Goal: Information Seeking & Learning: Learn about a topic

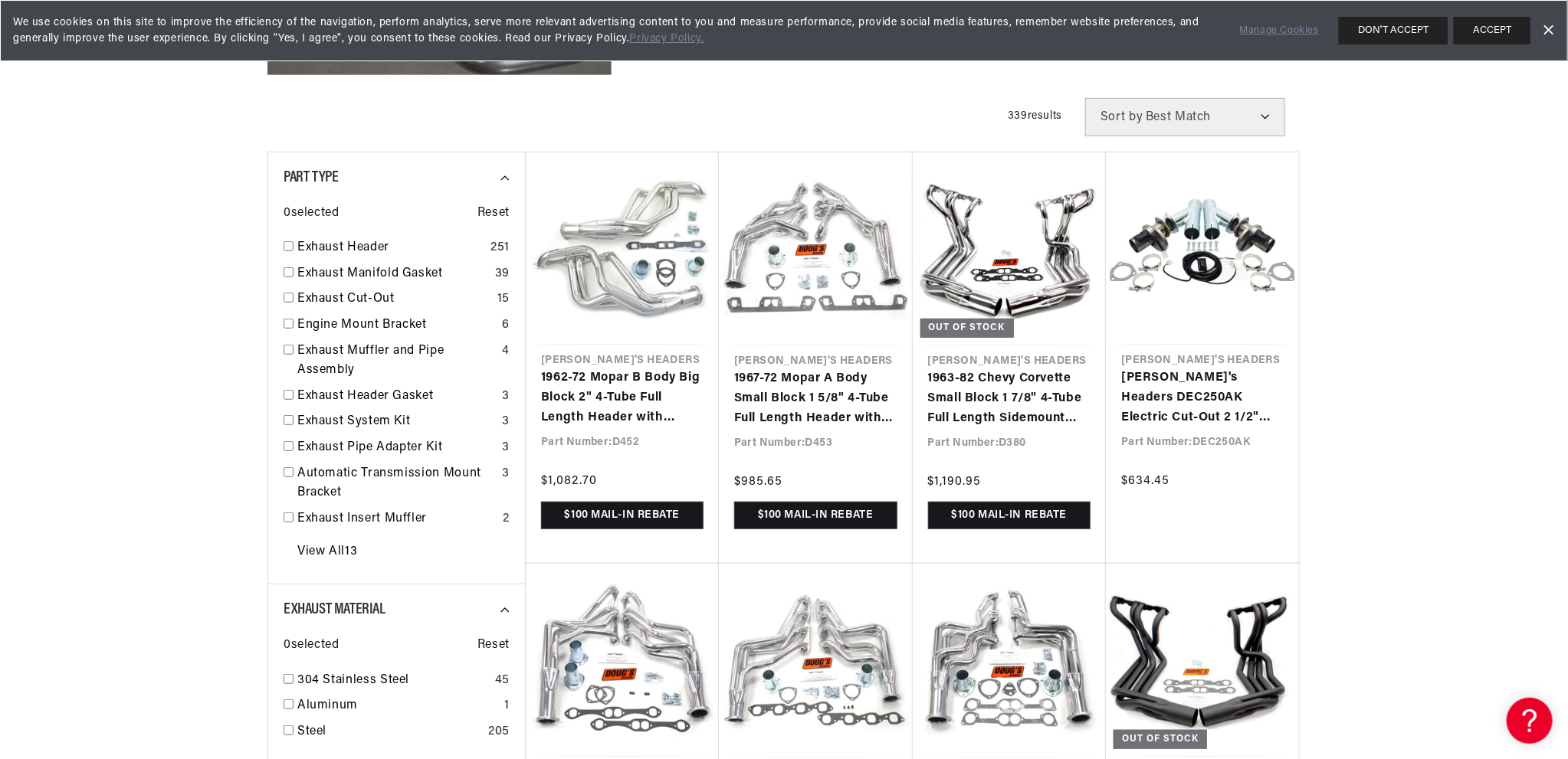
scroll to position [0, 1913]
click at [287, 251] on input "checkbox" at bounding box center [288, 246] width 10 height 10
checkbox input "true"
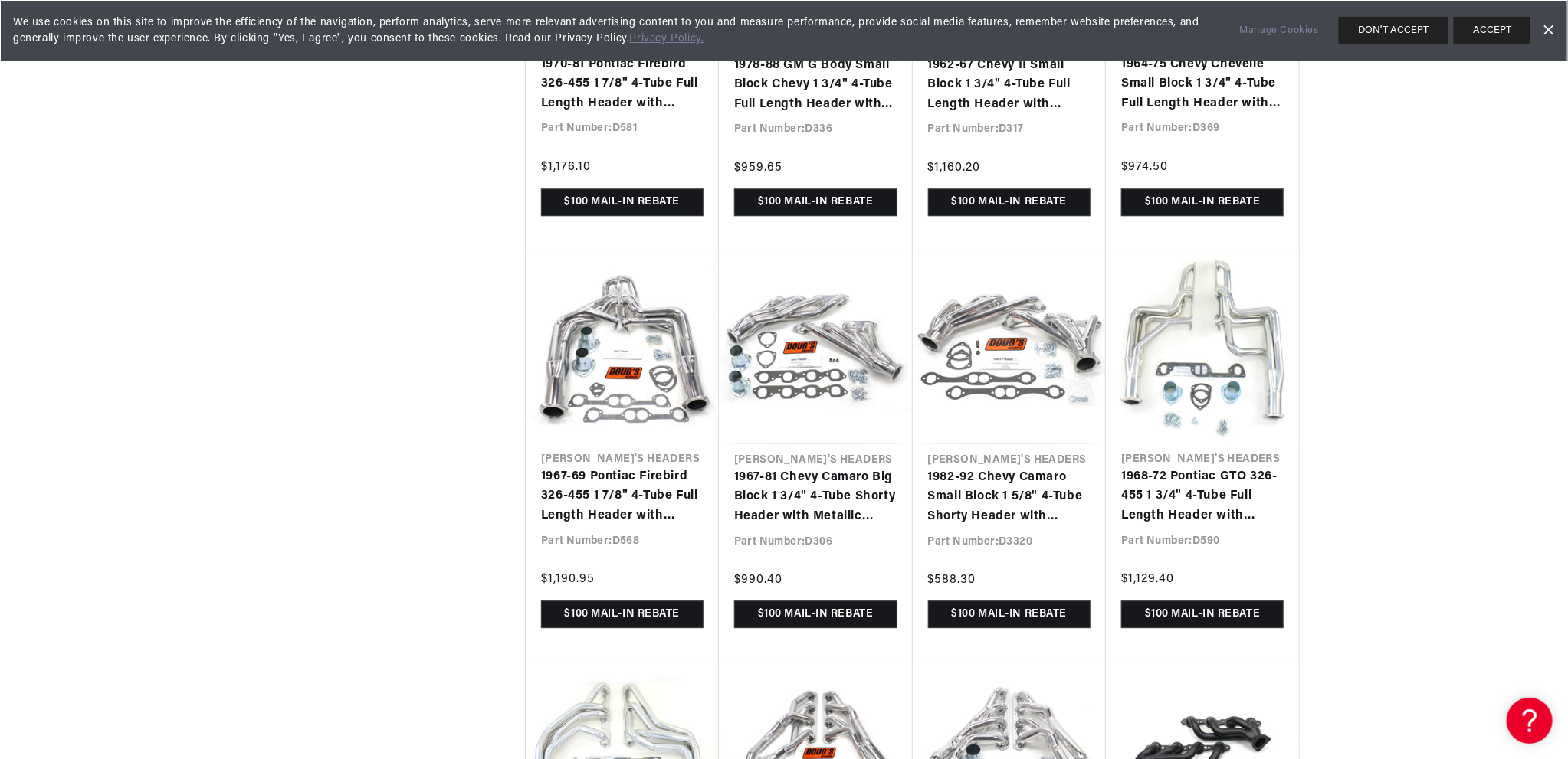
scroll to position [3218, 0]
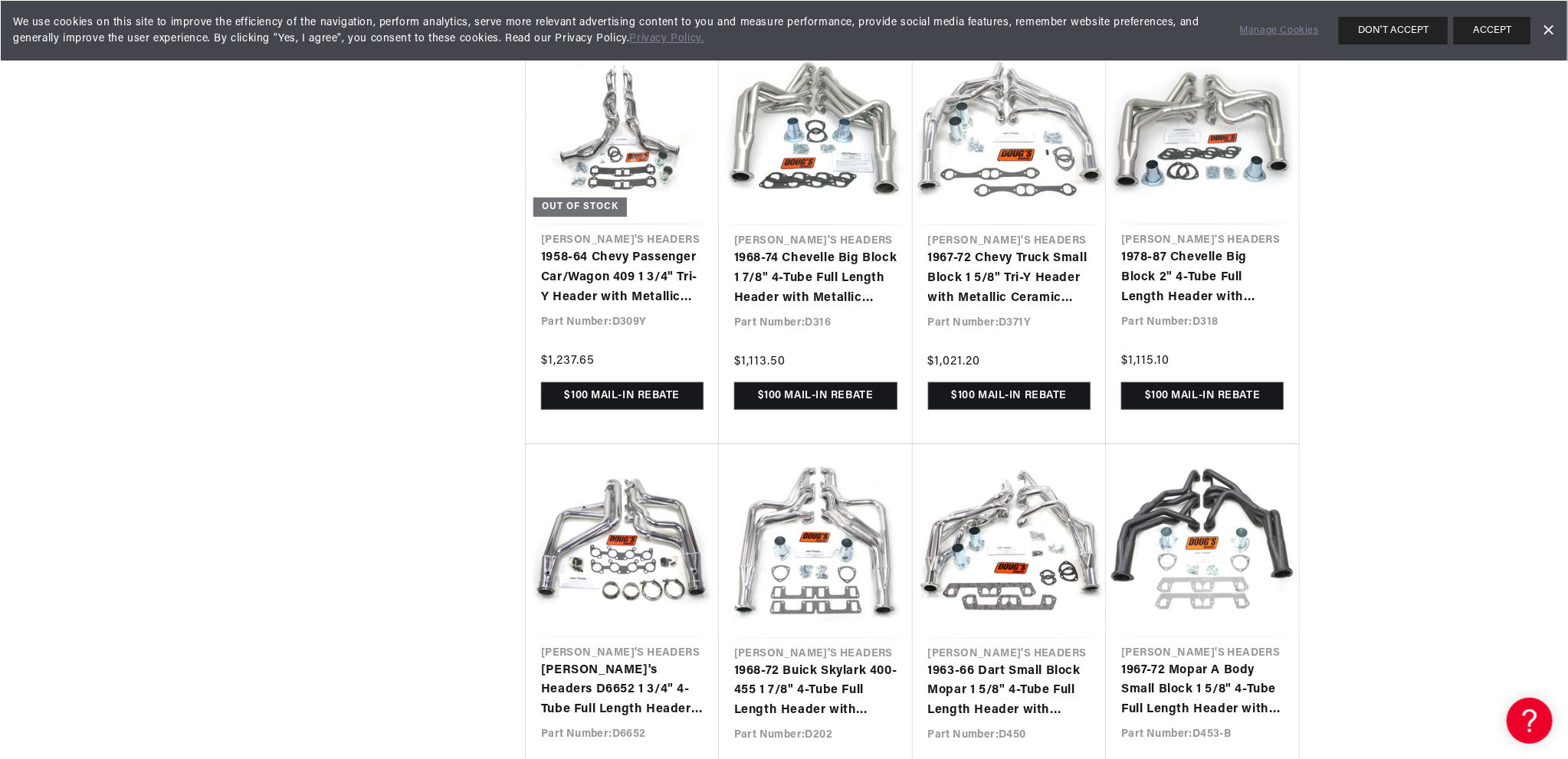
scroll to position [4749, 0]
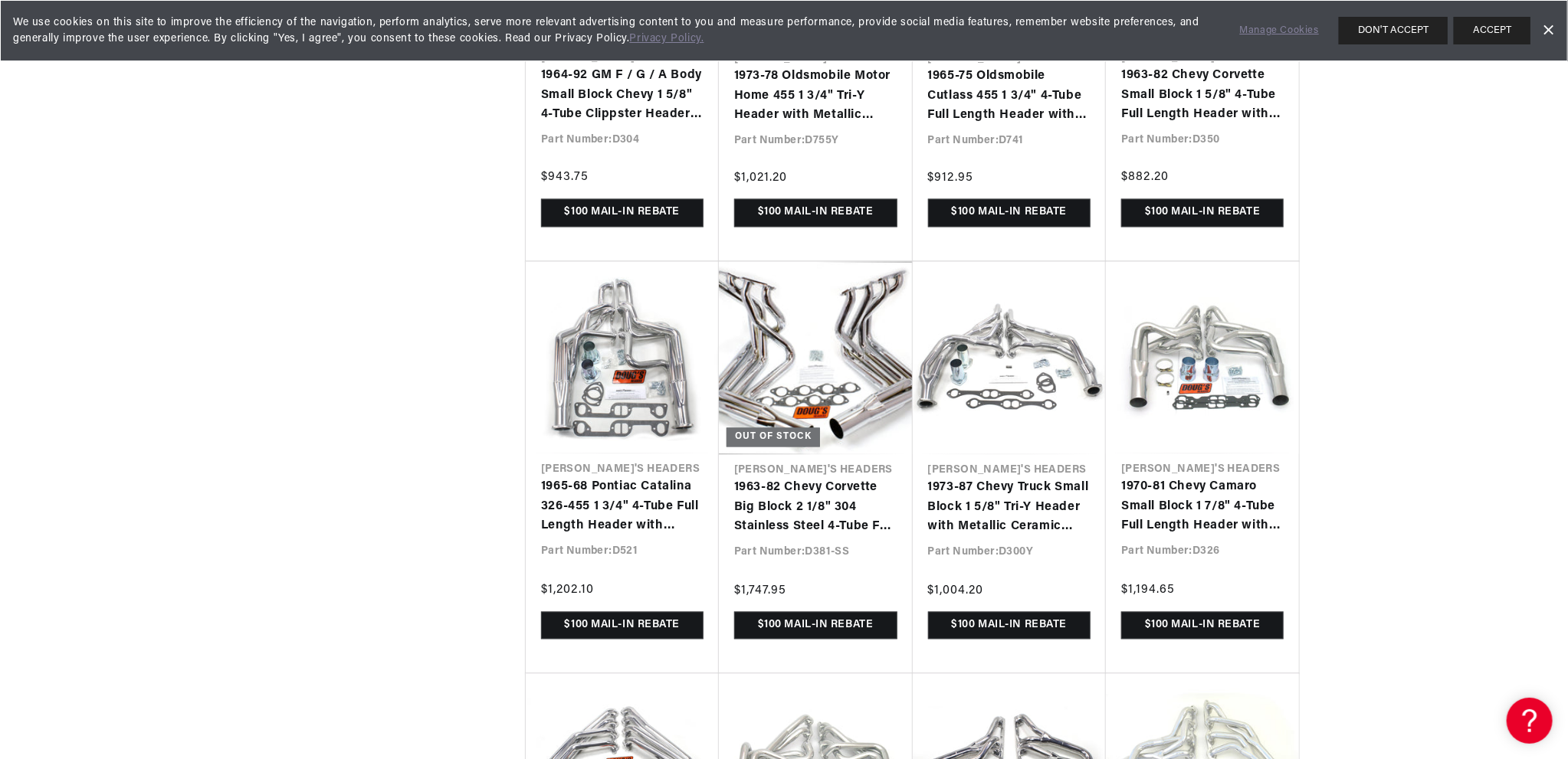
scroll to position [5898, 0]
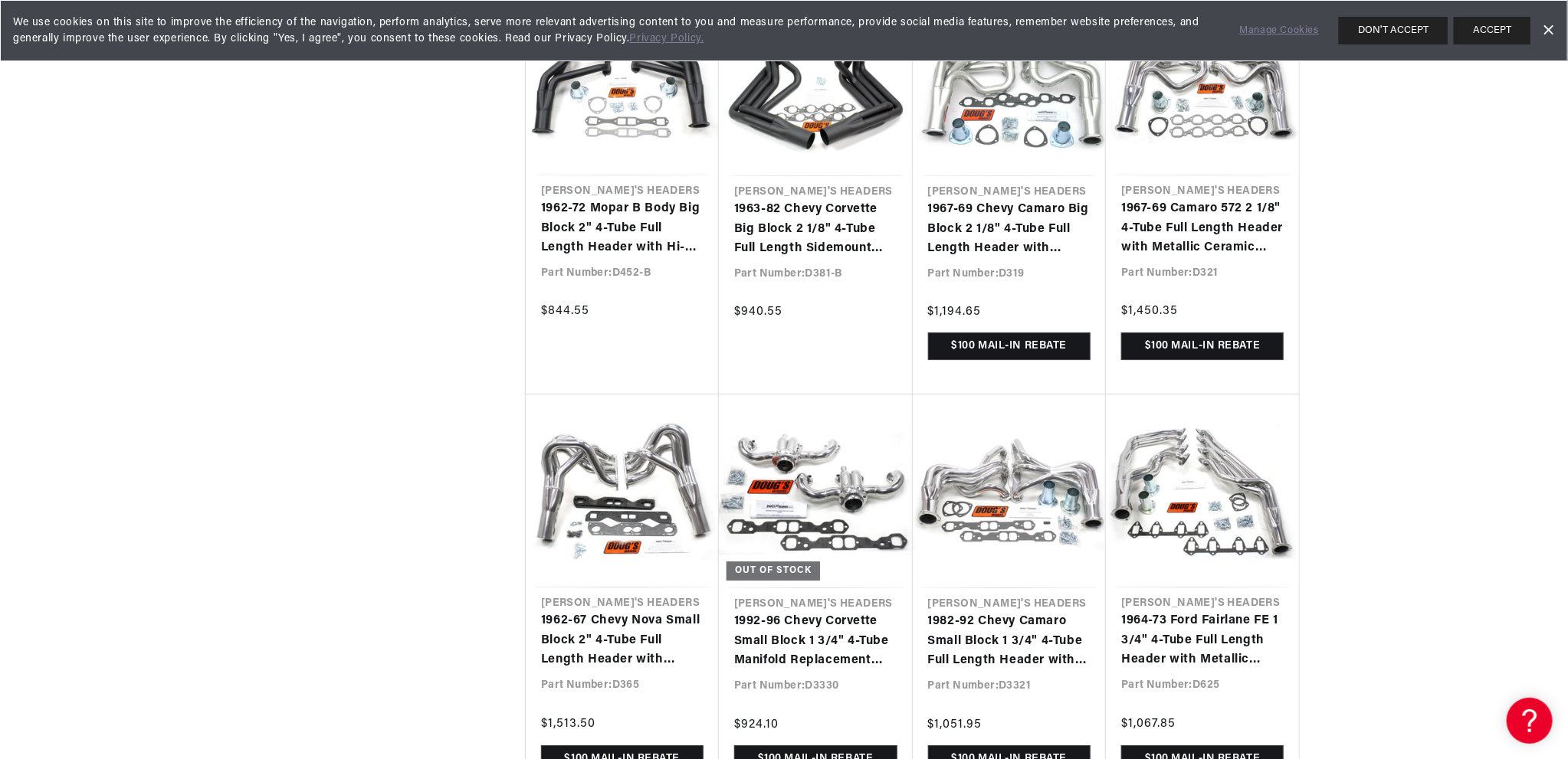
scroll to position [7584, 0]
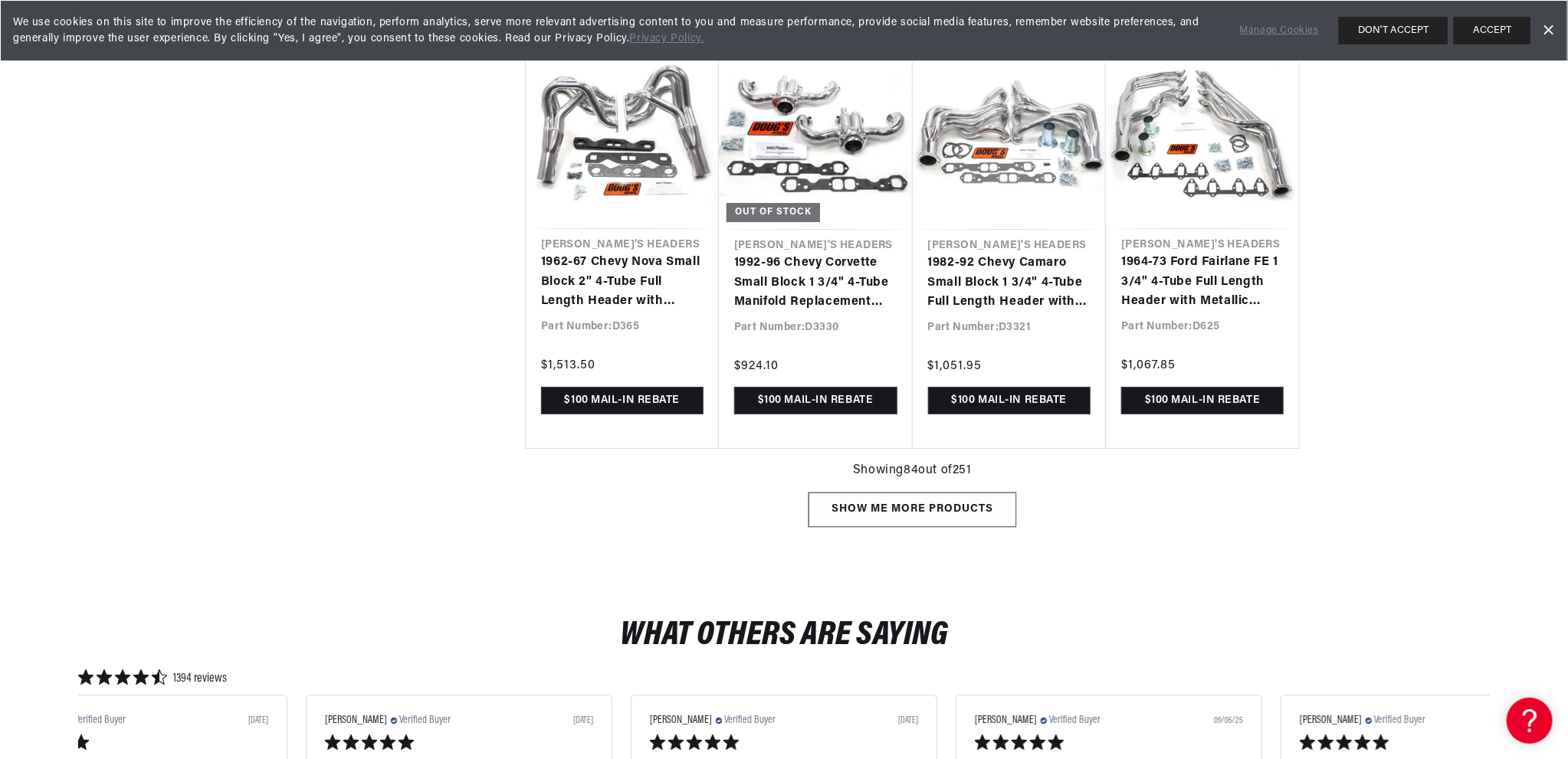
click at [864, 514] on div "Show me more products" at bounding box center [911, 509] width 207 height 34
click at [895, 502] on div "Show me more products" at bounding box center [911, 509] width 207 height 34
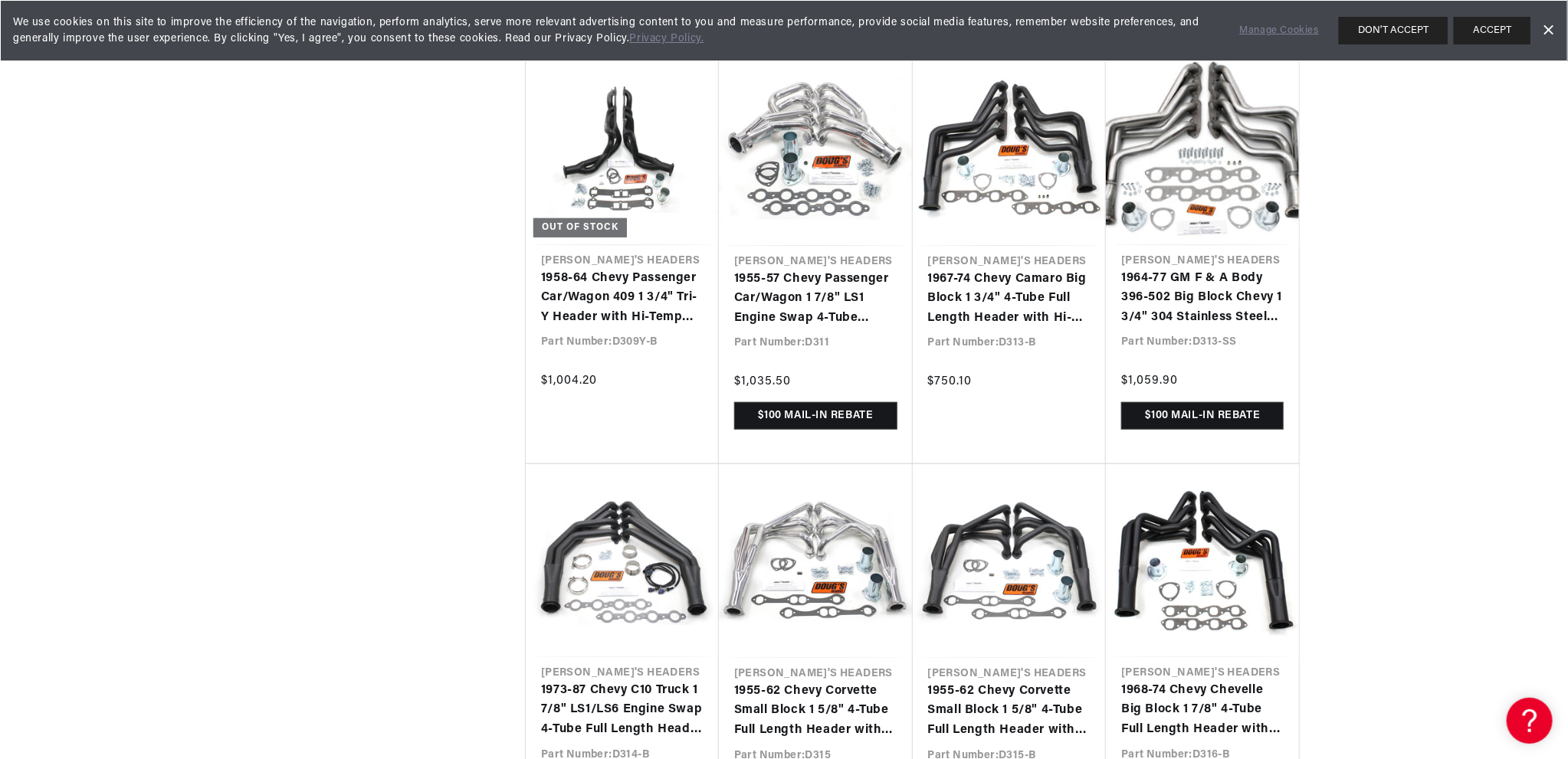
scroll to position [8427, 0]
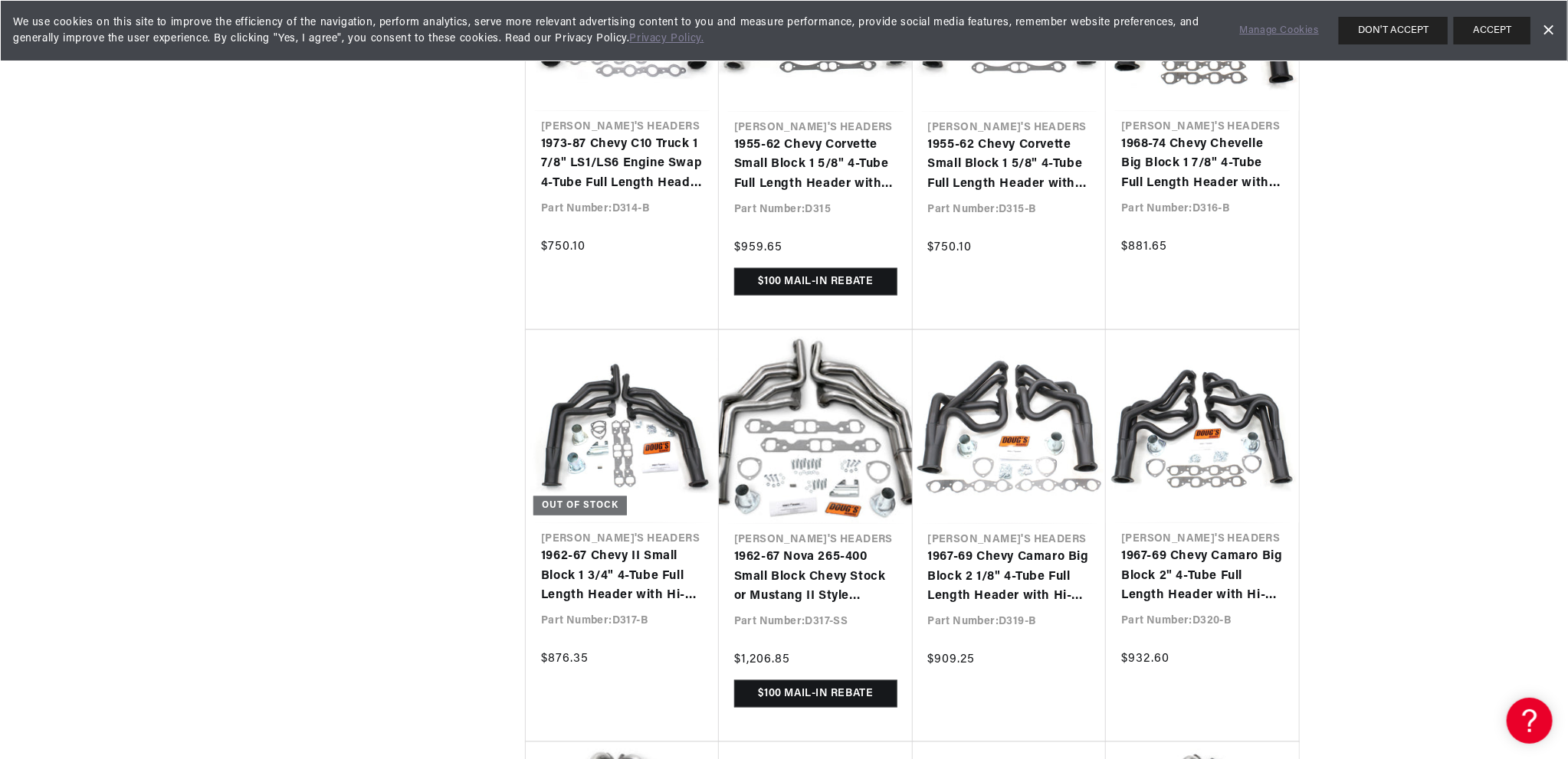
scroll to position [8963, 0]
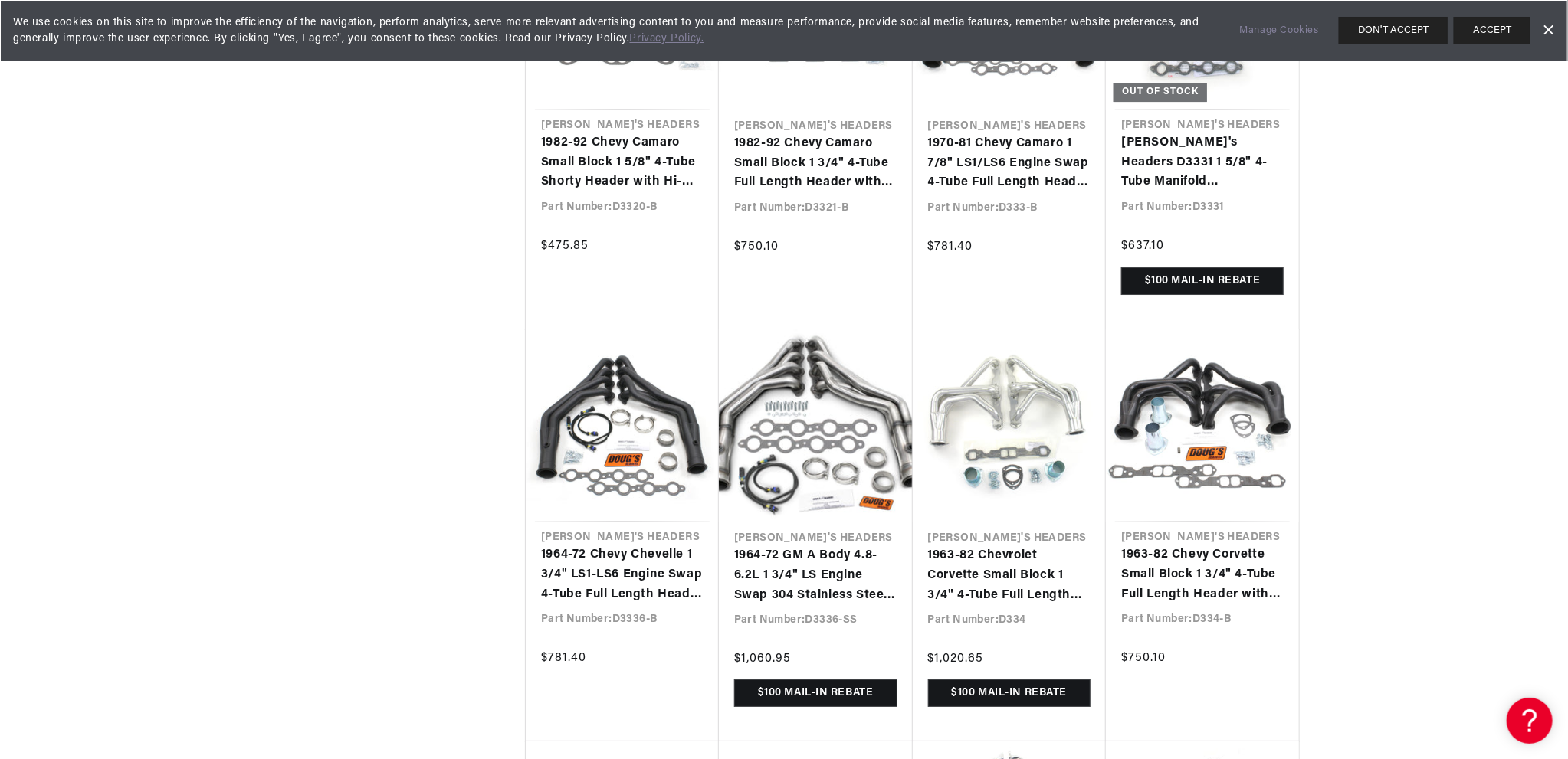
scroll to position [0, 956]
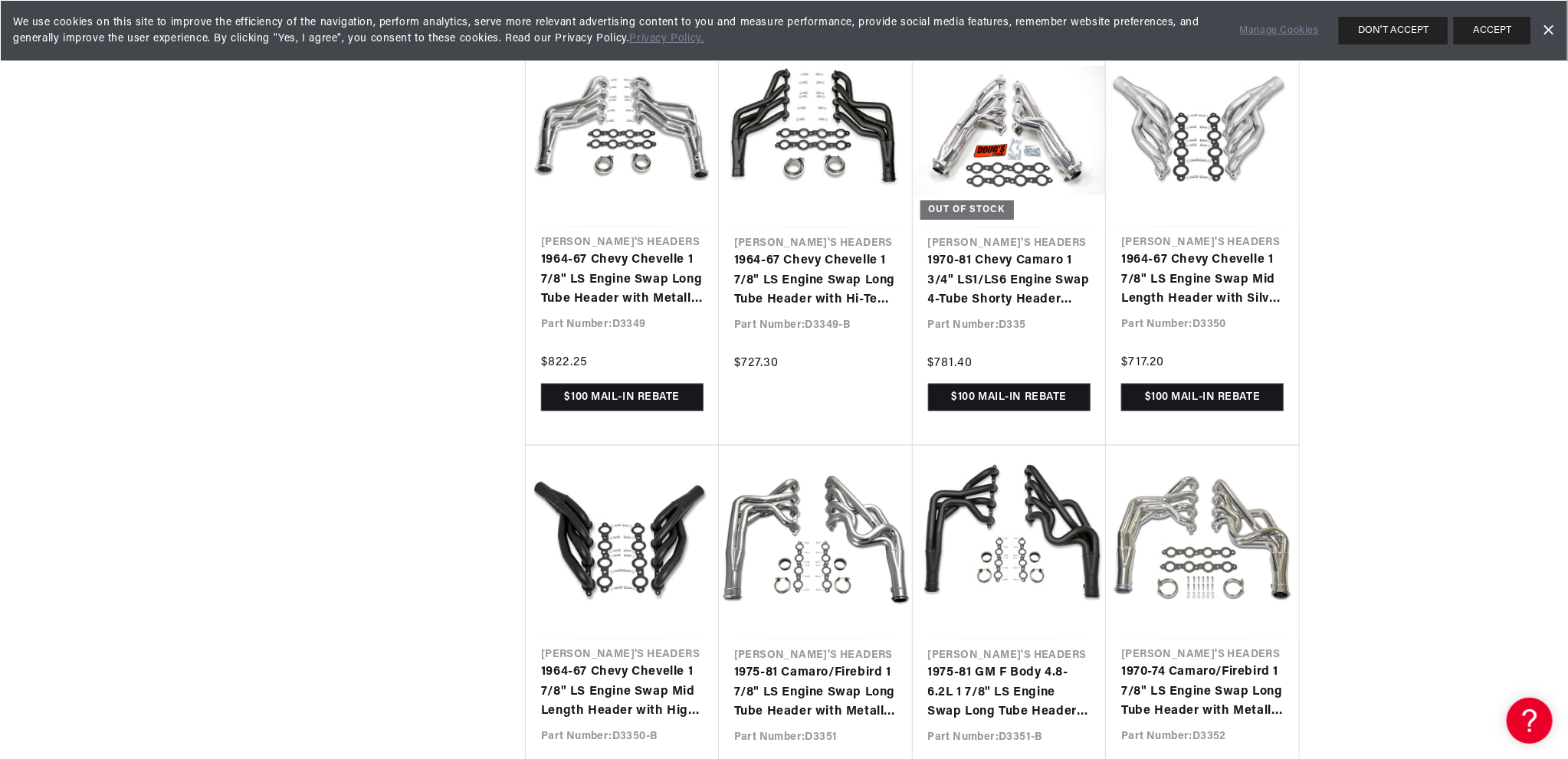
scroll to position [13483, 0]
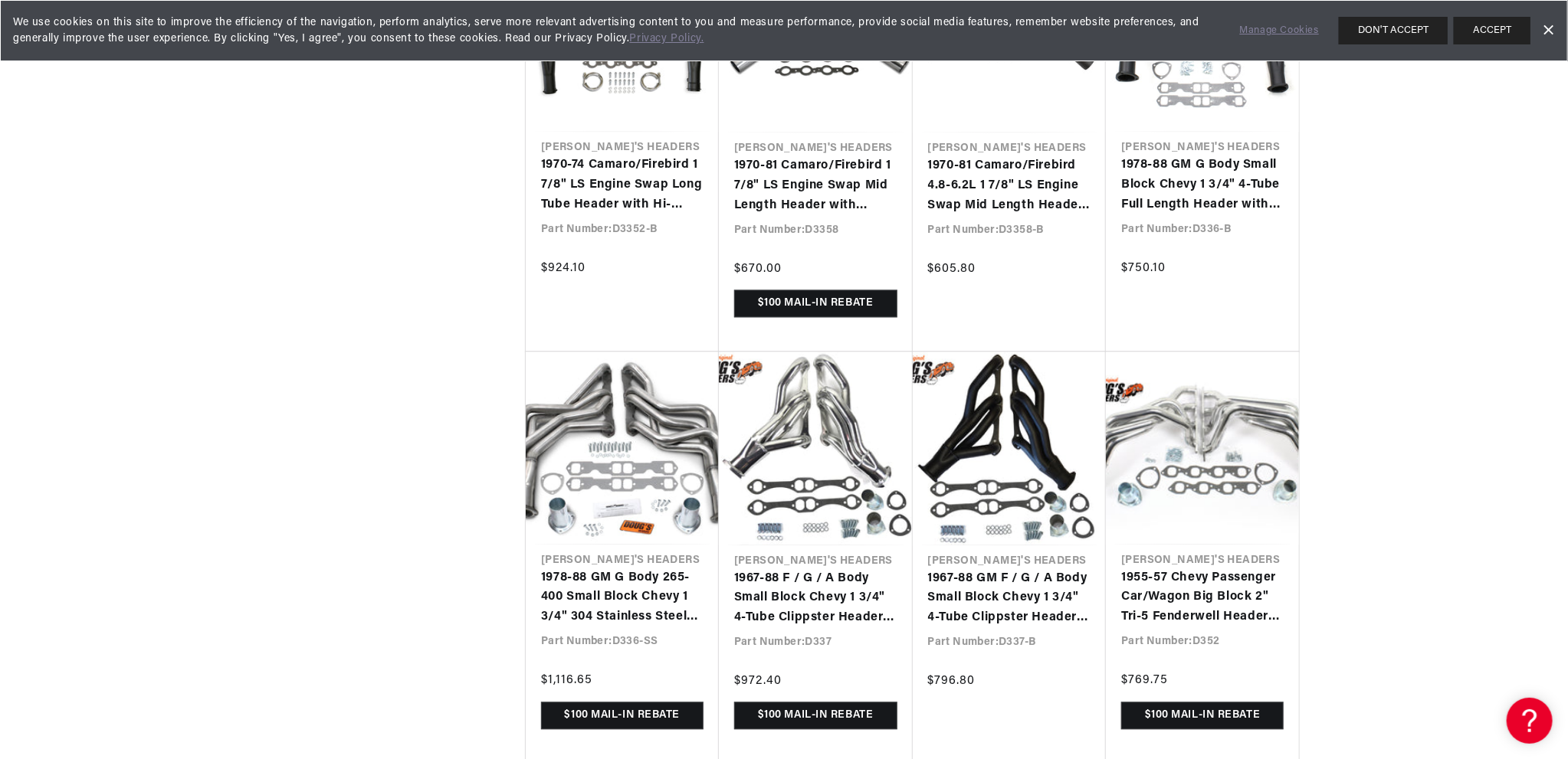
scroll to position [0, 1913]
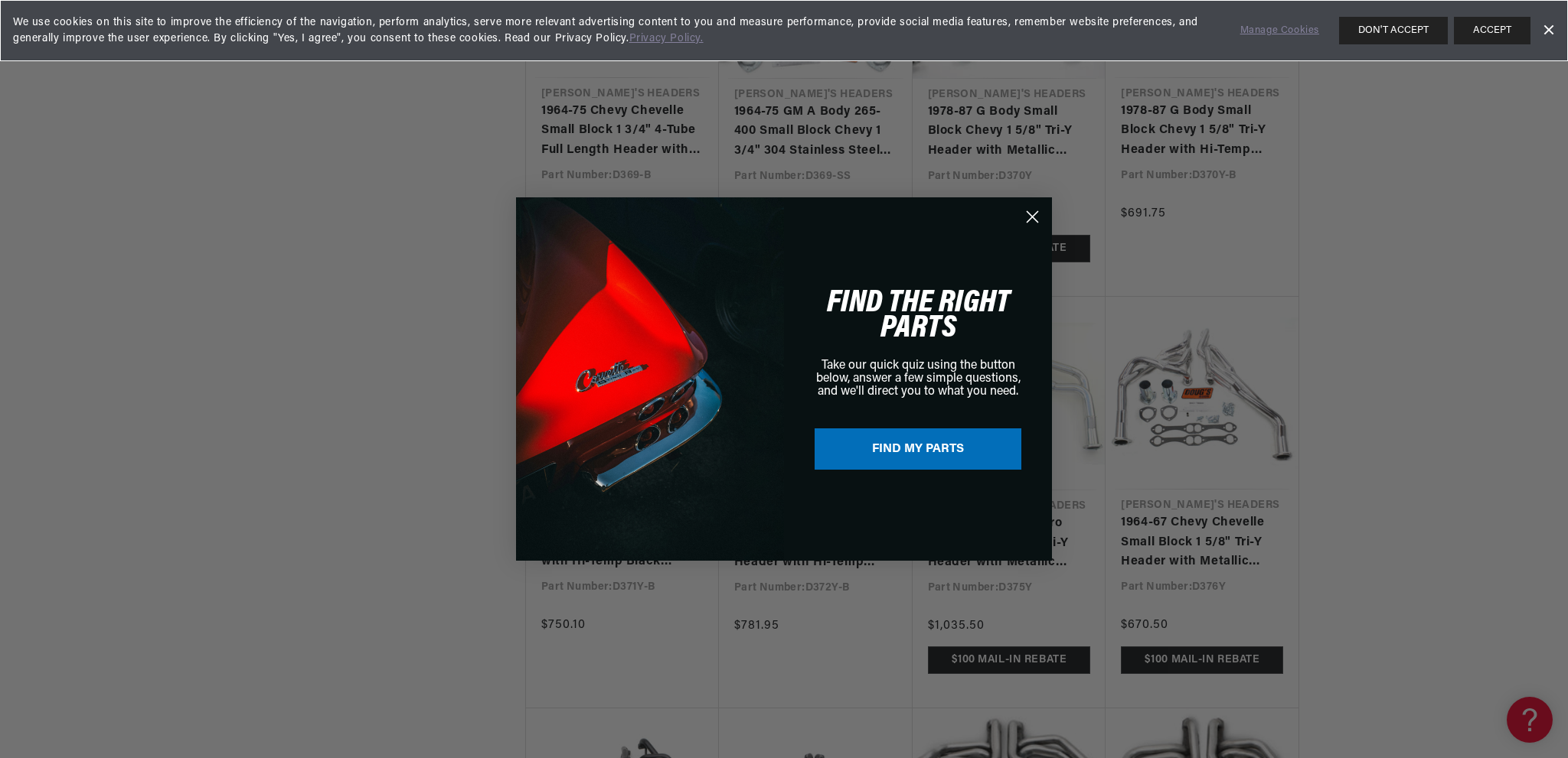
click at [1026, 213] on circle "Close dialog" at bounding box center [1032, 217] width 26 height 26
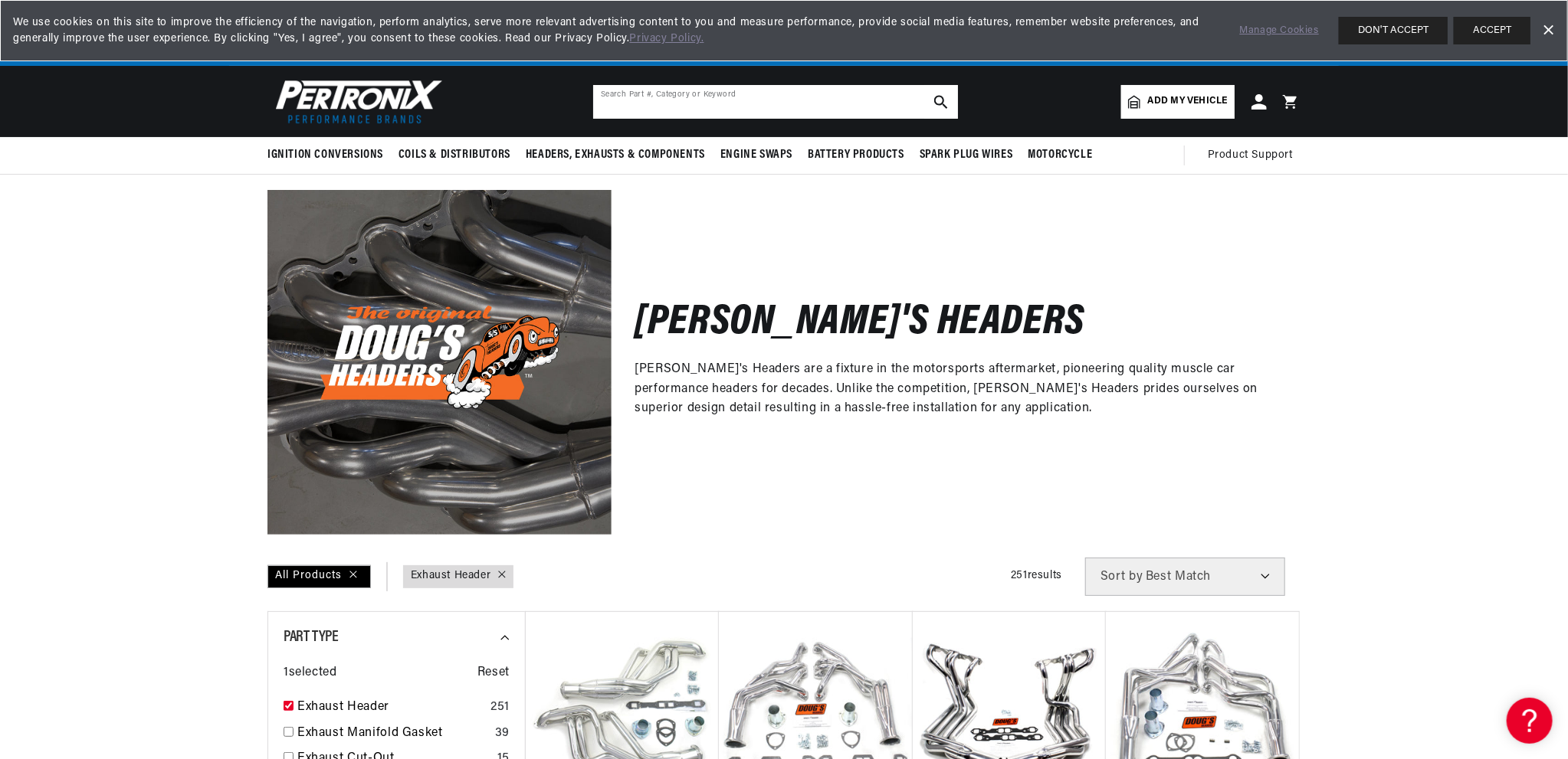
click at [683, 110] on input "text" at bounding box center [775, 102] width 364 height 34
type input "f-150 headers"
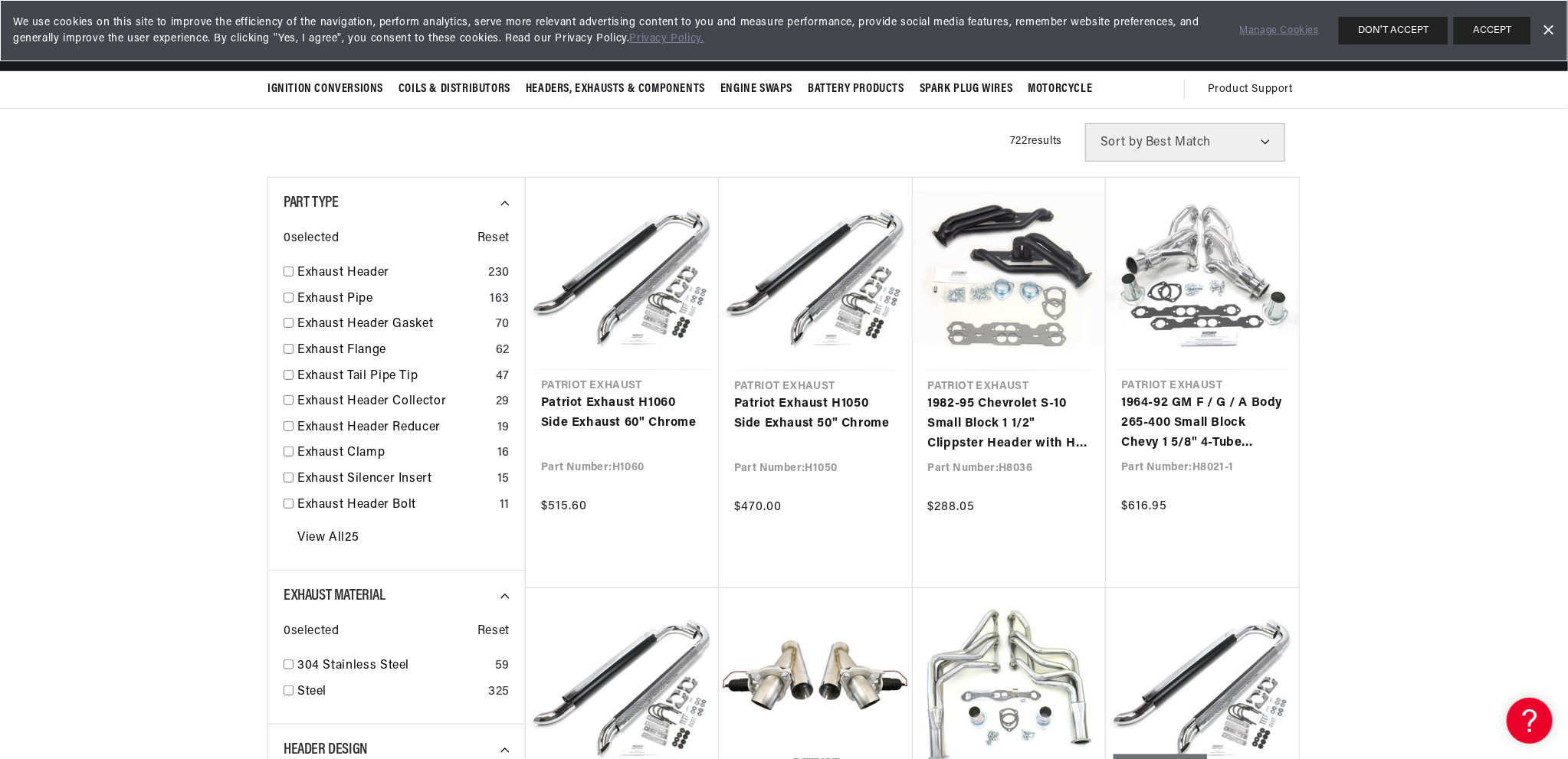
scroll to position [383, 0]
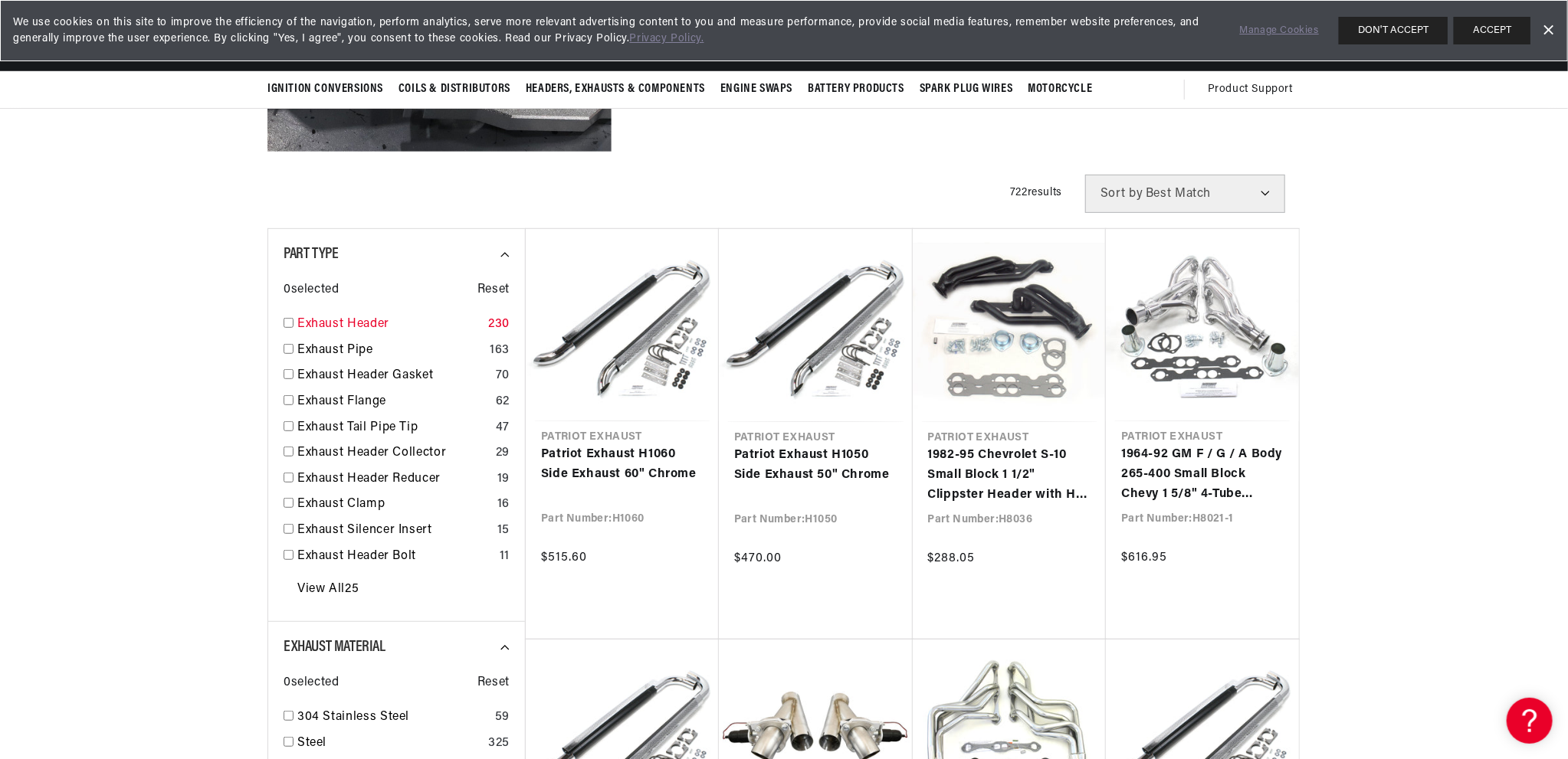
click at [289, 323] on input "checkbox" at bounding box center [288, 323] width 10 height 10
checkbox input "true"
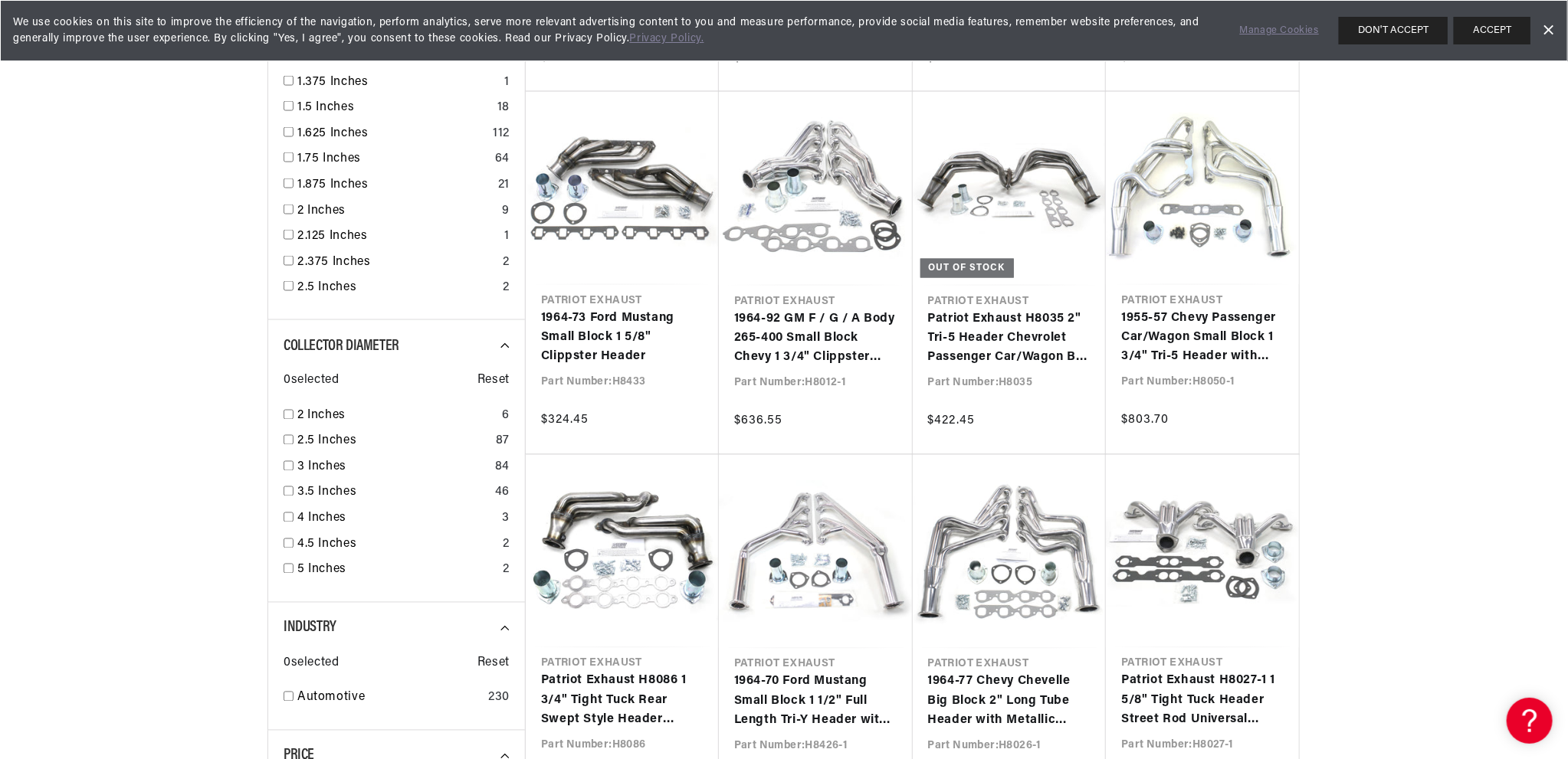
scroll to position [1992, 0]
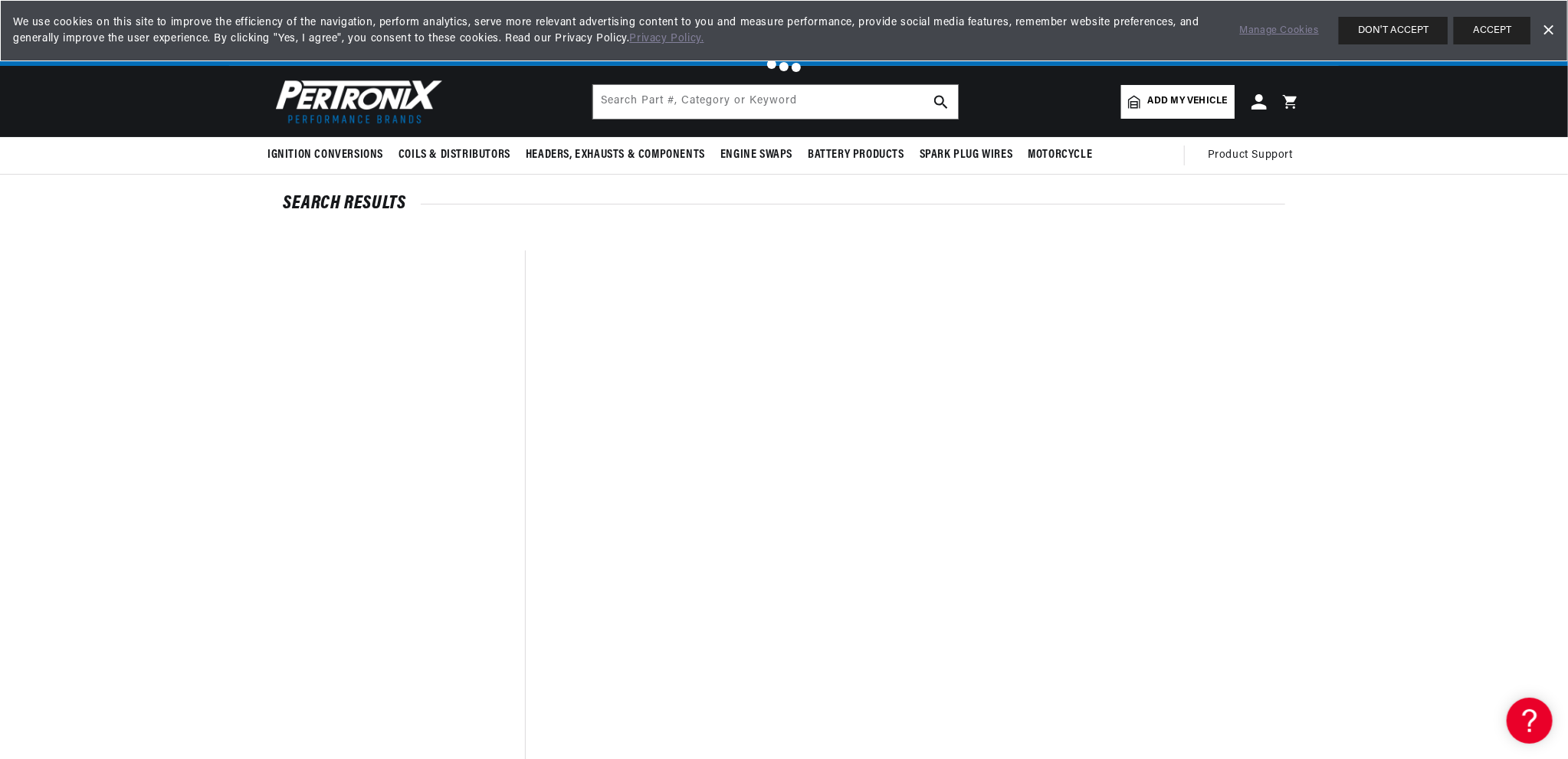
type input "f-150 headers"
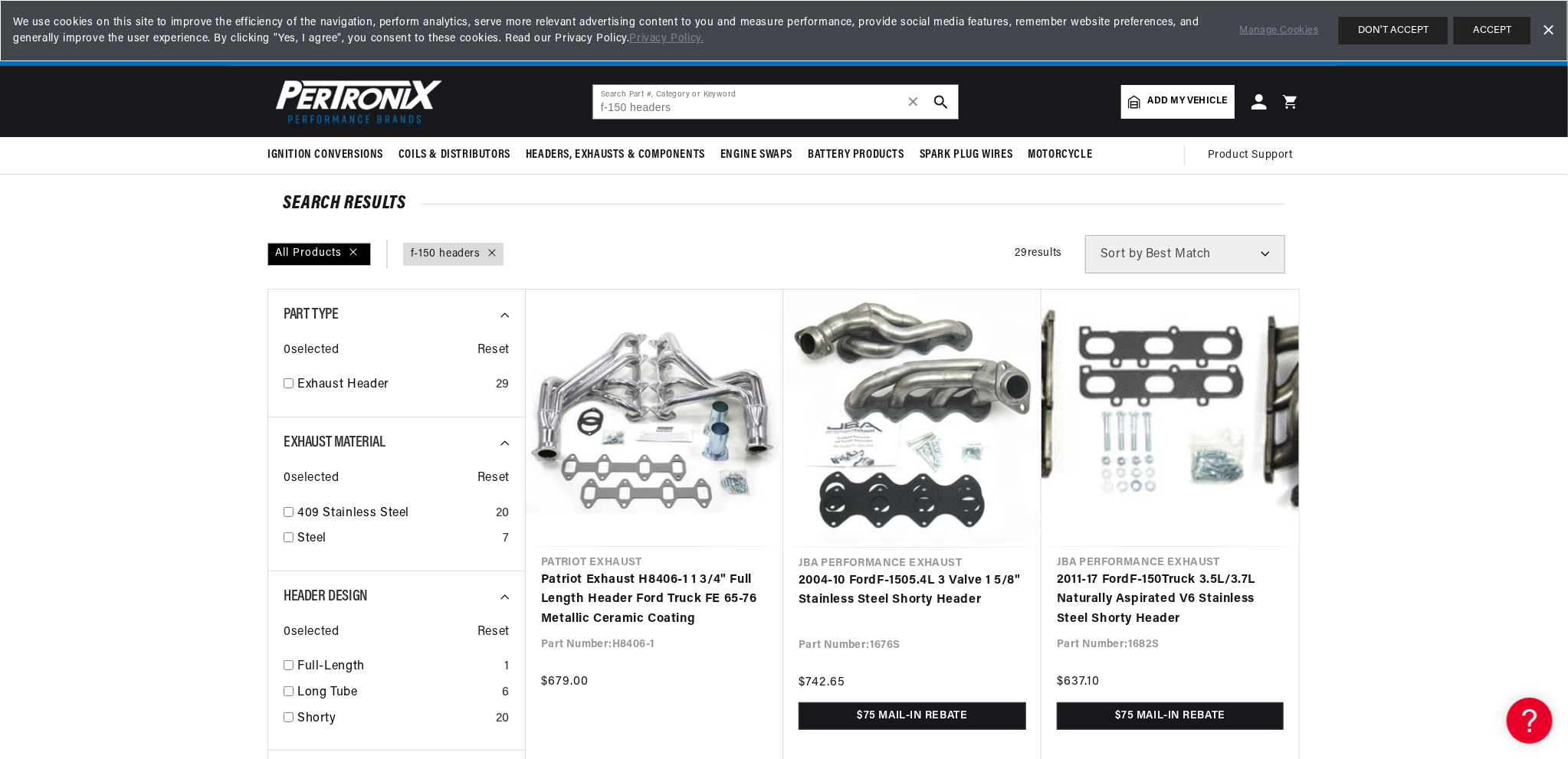
click at [1546, 26] on link "Dismiss Banner" at bounding box center [1547, 30] width 23 height 23
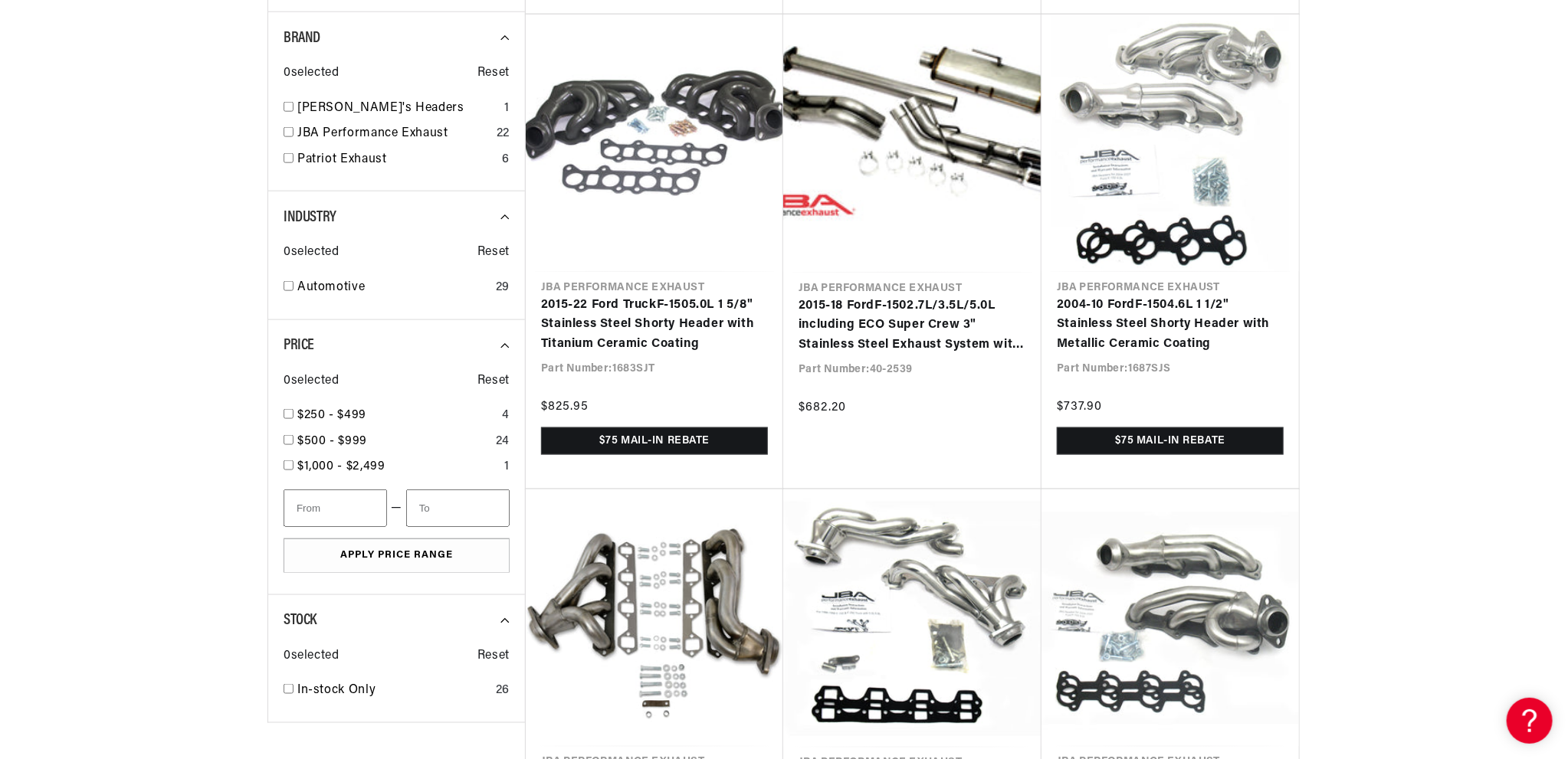
scroll to position [1501, 0]
